Goal: Task Accomplishment & Management: Complete application form

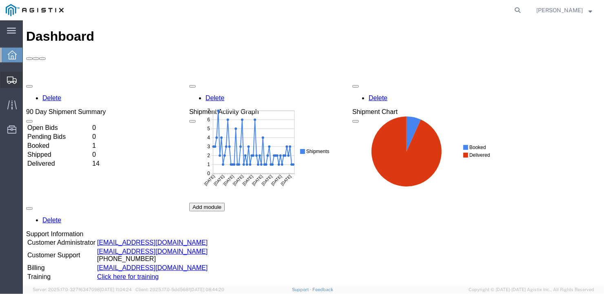
click at [0, 0] on span "Create Shipment" at bounding box center [0, 0] width 0 height 0
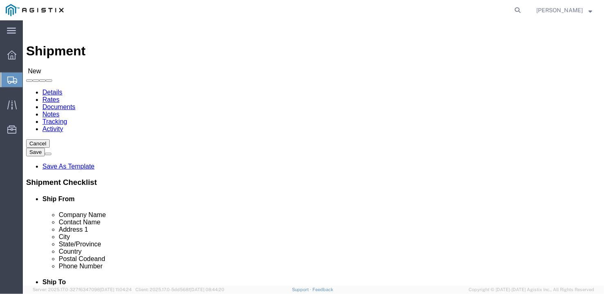
select select
click select "Select General Dynamics Bath Iron Works"
select select "8114"
click select "Select General Dynamics Bath Iron Works"
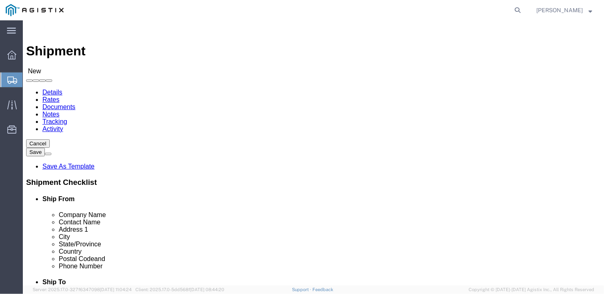
select select
click input "text"
type input "Barton Mines"
click input "text"
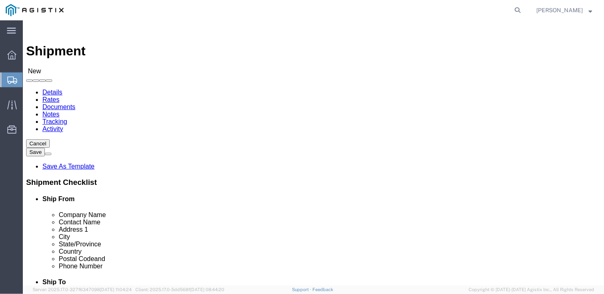
type input "Ben"
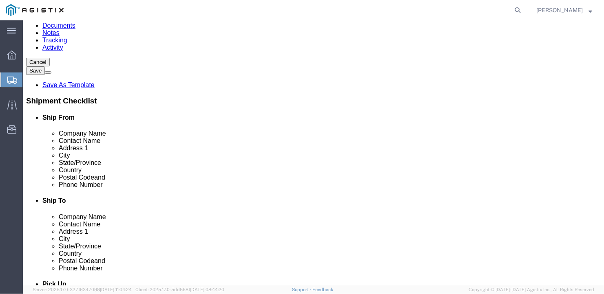
type input "[STREET_ADDRESS][PERSON_NAME]"
click input "text"
type input "[GEOGRAPHIC_DATA]"
type input "N"
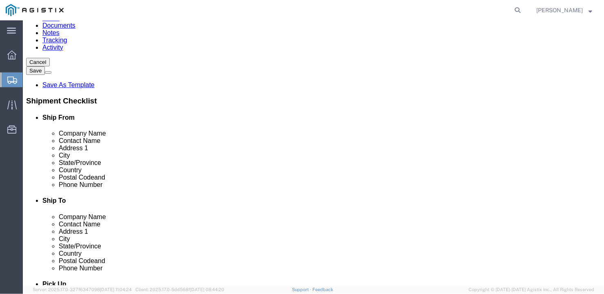
type input "New"
click input "text"
type input "12842"
click input "text"
type input "[PHONE_NUMBER]"
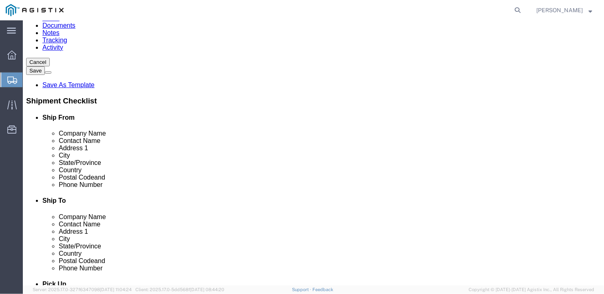
select select "14737"
select select "ME"
click input "text"
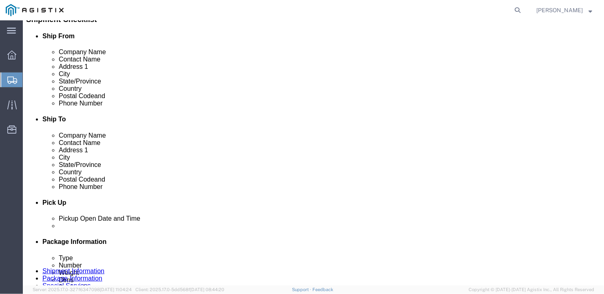
type input "Ben"
click input "text"
type input "[PHONE_NUMBER]"
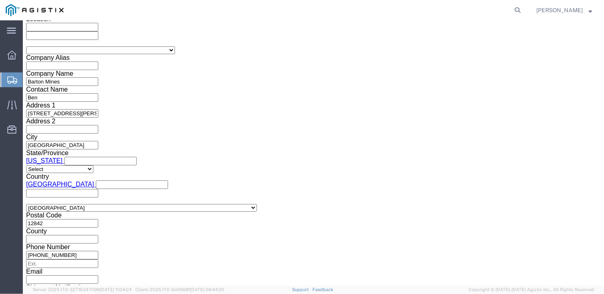
scroll to position [566, 0]
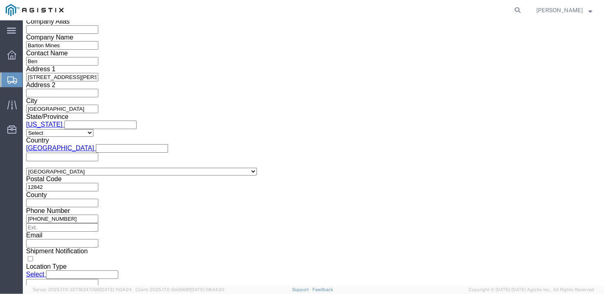
click select "Select Air Less than Truckload Multi-Leg Ocean Freight Rail Small Parcel Truckl…"
select select "TL"
click select "Select Air Less than Truckload Multi-Leg Ocean Freight Rail Small Parcel Truckl…"
click select "Select 1-Ton (PSS) 10 Wheel 10 Yard Dump Truck 20 Yard Dump Truck Bobtail Botto…"
select select "FLBD"
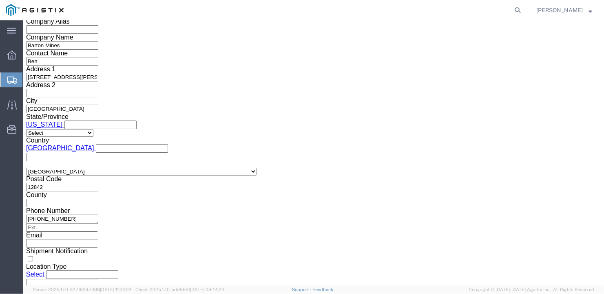
click select "Select 1-Ton (PSS) 10 Wheel 10 Yard Dump Truck 20 Yard Dump Truck Bobtail Botto…"
click select "Select 35 Feet 20 Feet 28 Feet 53 Feet 40 Feet 48 Feet"
select select "48FT"
click select "Select 35 Feet 20 Feet 28 Feet 53 Feet 40 Feet 48 Feet"
click button "Continue"
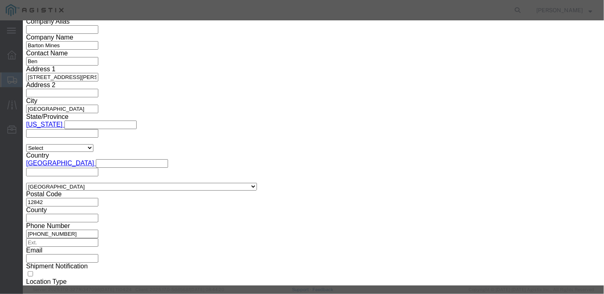
click button "Close"
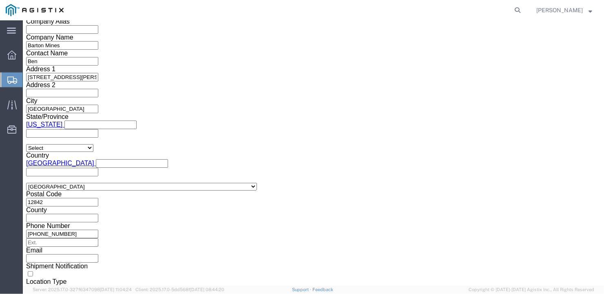
click button "Continue"
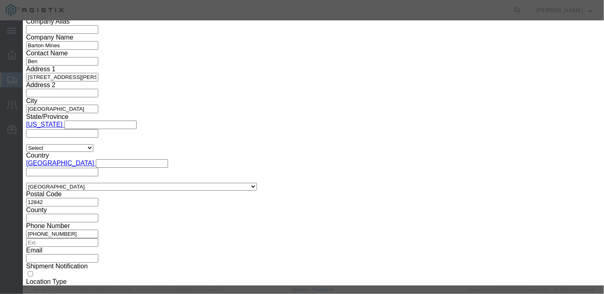
click button "Close"
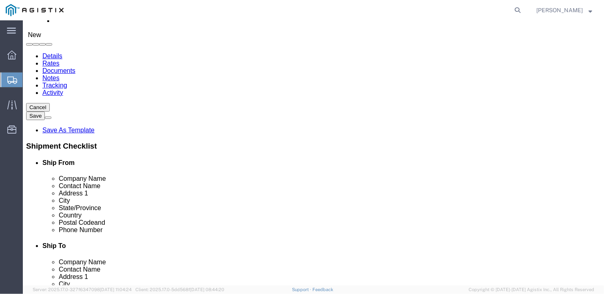
scroll to position [0, 0]
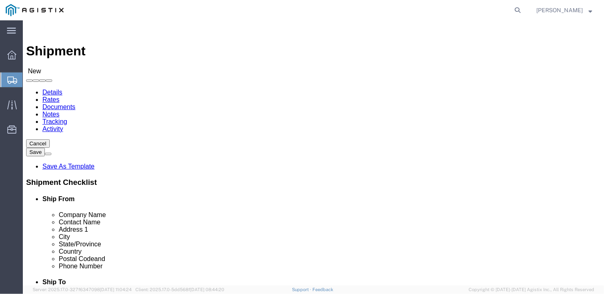
click select "Select Bath - 50 YARD REC [US_STATE][GEOGRAPHIC_DATA] - 700 [US_STATE][GEOGRAPH…"
select select "14737"
click select "Select Bath - 50 YARD REC [US_STATE][GEOGRAPHIC_DATA] - 700 [US_STATE][GEOGRAPH…"
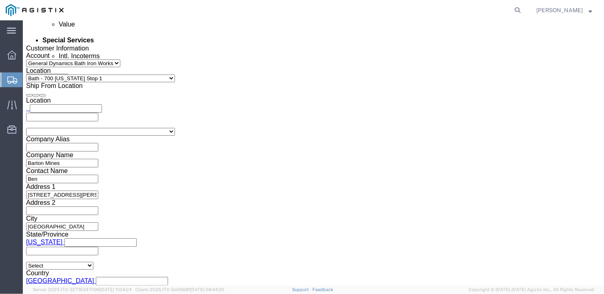
scroll to position [566, 0]
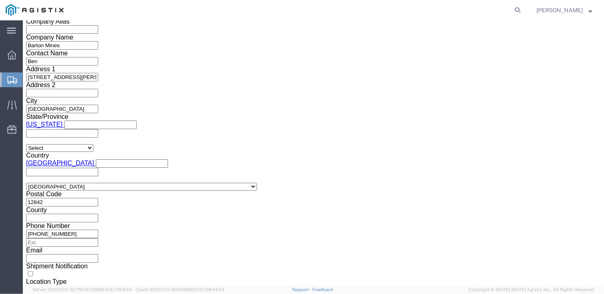
click button "Continue"
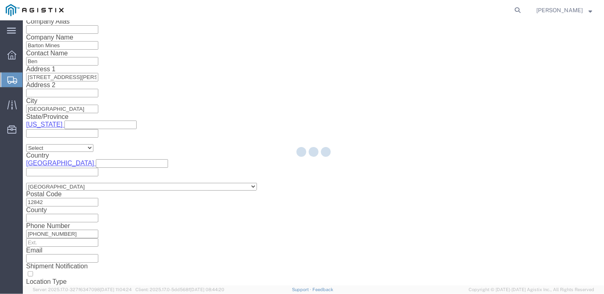
scroll to position [9, 0]
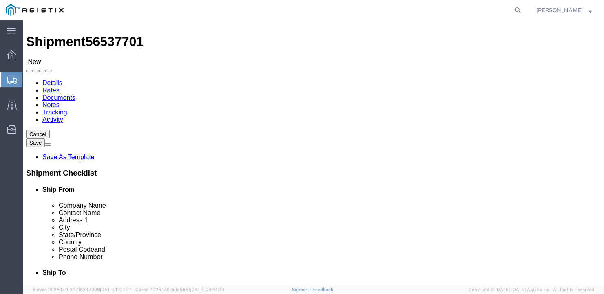
click select "Select Bale(s) Basket(s) Bolt(s) Bottle(s) Buckets Bulk Bundle(s) Can(s) Cardbo…"
select select "PSNS"
click select "Select Bale(s) Basket(s) Bolt(s) Bottle(s) Buckets Bulk Bundle(s) Can(s) Cardbo…"
drag, startPoint x: 88, startPoint y: 177, endPoint x: 78, endPoint y: 178, distance: 9.8
click div "1"
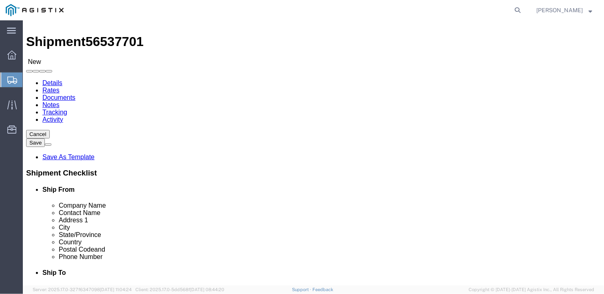
type input "10"
drag, startPoint x: 86, startPoint y: 192, endPoint x: 79, endPoint y: 195, distance: 7.5
click div "Length x Width x Height Select cm ft in"
type input "42"
click input "text"
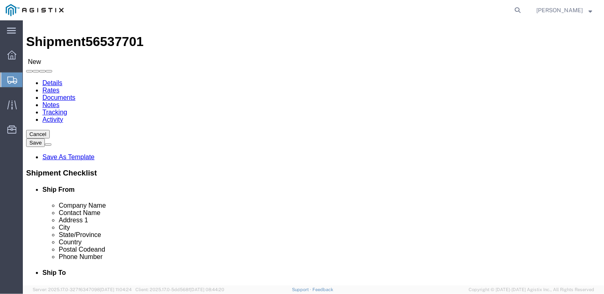
type input "42"
click input "text"
type input "48"
drag, startPoint x: 100, startPoint y: 207, endPoint x: 67, endPoint y: 210, distance: 33.2
click div "Weight 0.00 Select kgs lbs Ship. t°"
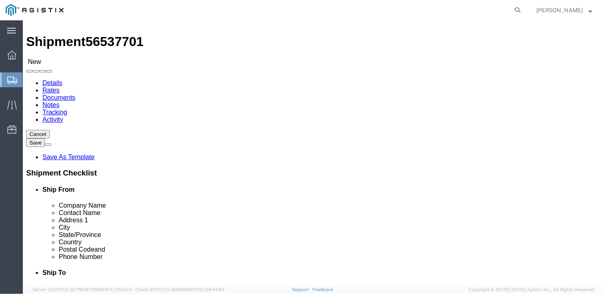
type input "22660"
click link "Add Content"
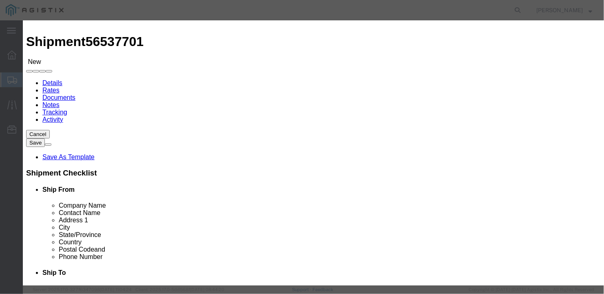
click input "text"
type input "30 x 60 cg garnet"
drag, startPoint x: 154, startPoint y: 74, endPoint x: 147, endPoint y: 77, distance: 7.3
click input "0"
type input "10"
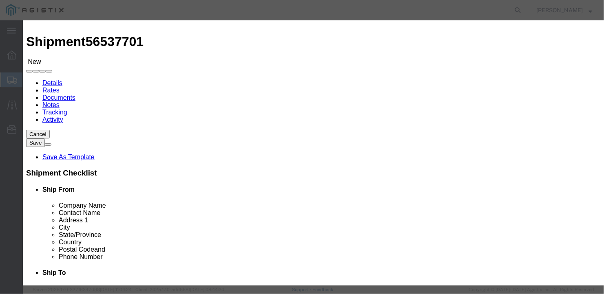
click input "text"
type input "22660"
click button "Save & Close"
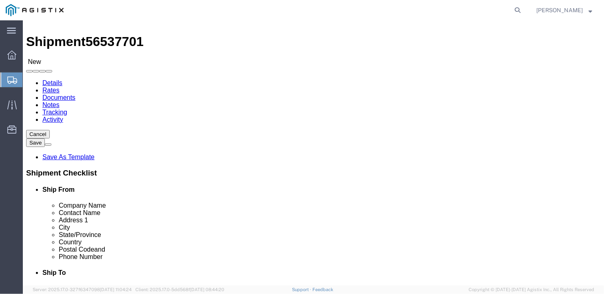
click button "Rate Shipment"
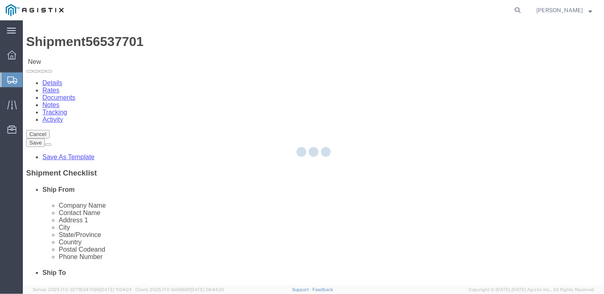
scroll to position [0, 0]
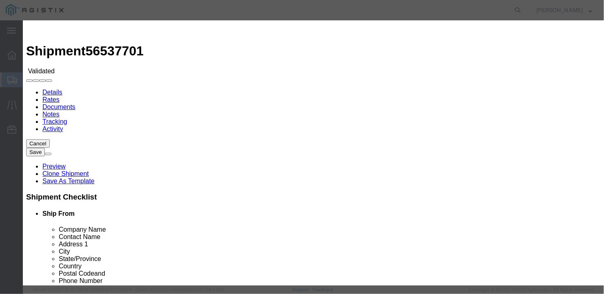
select select "6922"
select select "16774"
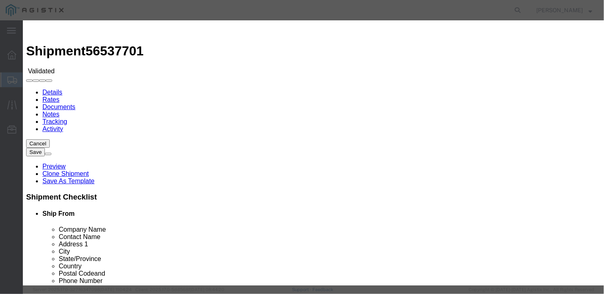
type input "1250"
type input "1,250.00"
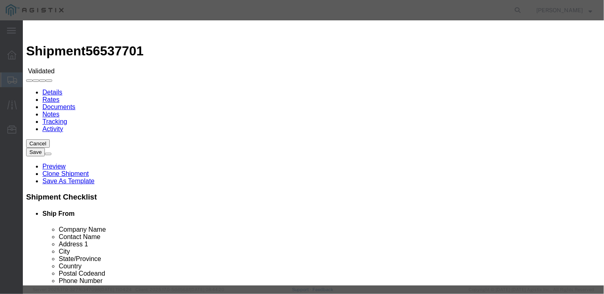
type input "27058"
type input "[PERSON_NAME]"
type input "2075497862"
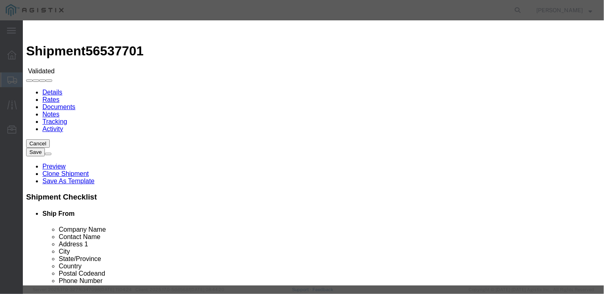
type input "[DATE]"
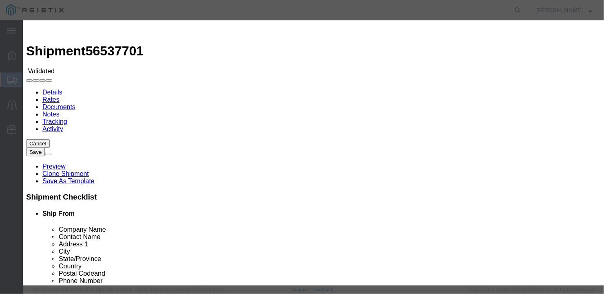
type input "[DATE]"
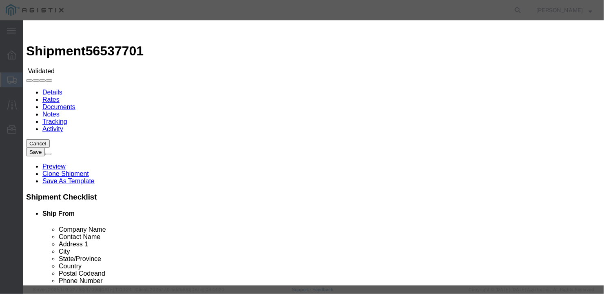
select select "0800"
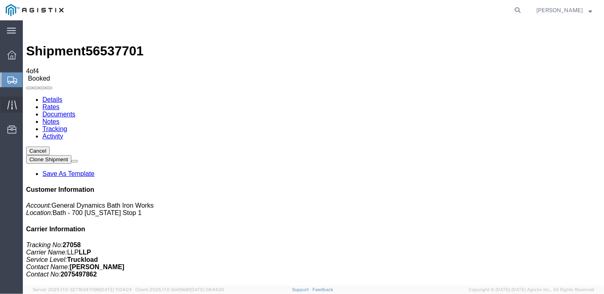
click at [11, 104] on icon at bounding box center [11, 104] width 9 height 9
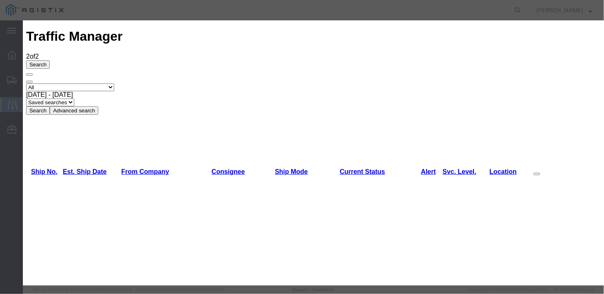
type input "[DATE]"
type input "12:00 PM"
select select "DELIVRED"
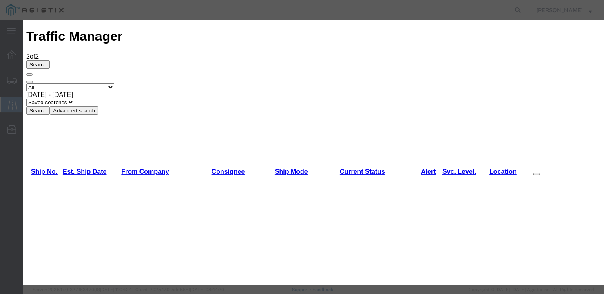
drag, startPoint x: 494, startPoint y: 240, endPoint x: 481, endPoint y: 243, distance: 13.4
type input "[DATE]"
